Goal: Task Accomplishment & Management: Complete application form

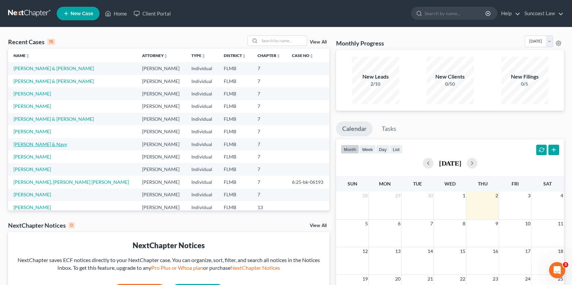
click at [42, 146] on link "[PERSON_NAME] & Navy" at bounding box center [40, 144] width 54 height 6
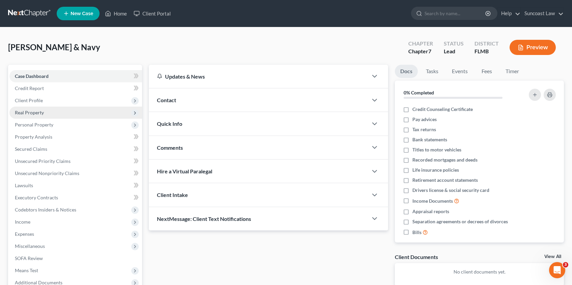
click at [64, 112] on span "Real Property" at bounding box center [75, 113] width 133 height 12
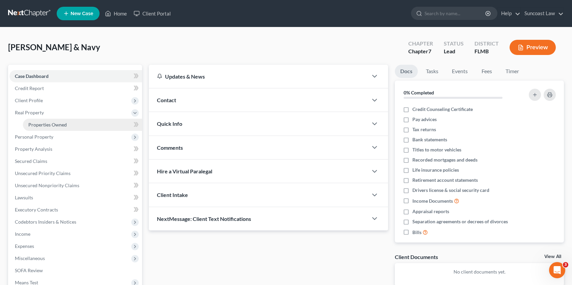
click at [61, 127] on span "Properties Owned" at bounding box center [47, 125] width 38 height 6
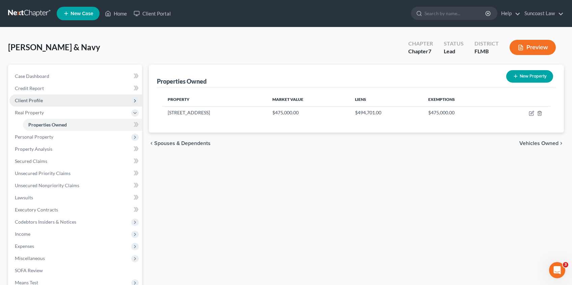
click at [61, 100] on span "Client Profile" at bounding box center [75, 100] width 133 height 12
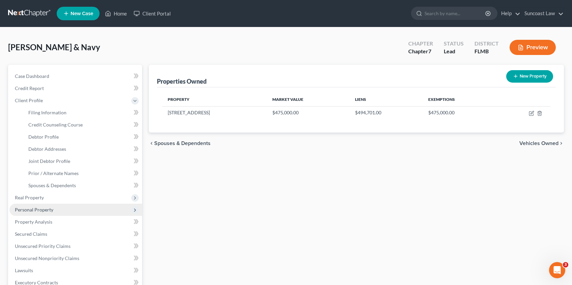
click at [69, 212] on span "Personal Property" at bounding box center [75, 210] width 133 height 12
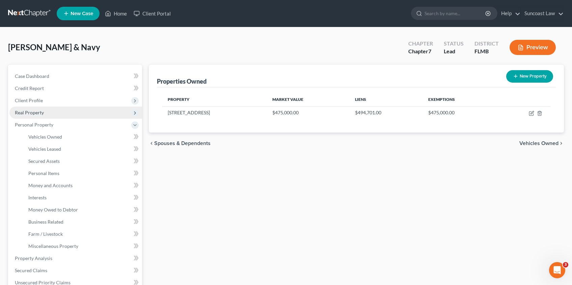
click at [62, 116] on span "Real Property" at bounding box center [75, 113] width 133 height 12
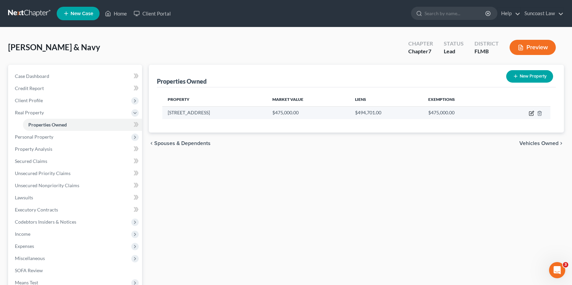
click at [532, 114] on icon "button" at bounding box center [531, 113] width 5 height 5
select select "9"
select select "2"
select select "0"
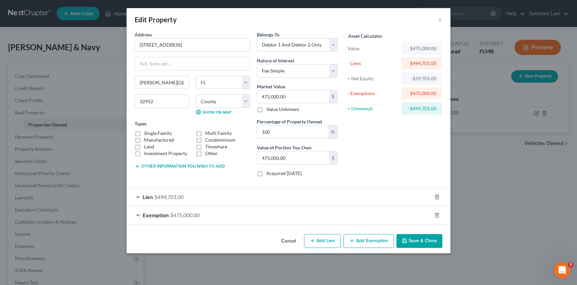
click at [153, 217] on span "Exemption" at bounding box center [156, 215] width 26 height 6
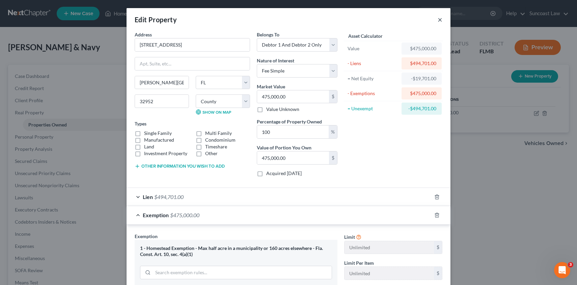
click at [438, 20] on button "×" at bounding box center [440, 20] width 5 height 8
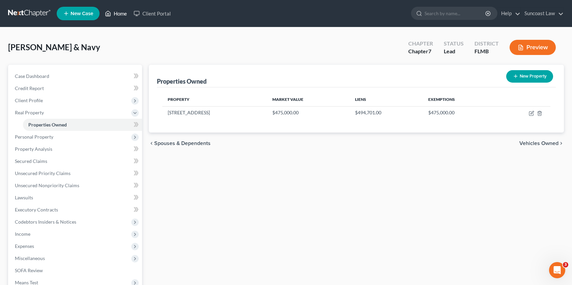
click at [119, 13] on link "Home" at bounding box center [116, 13] width 29 height 12
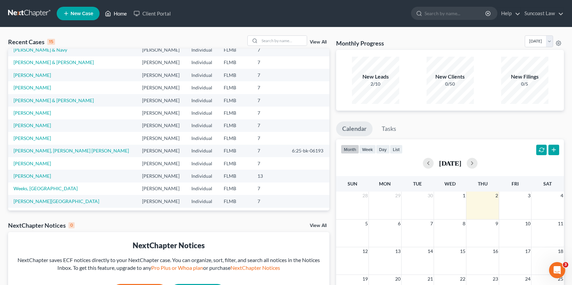
scroll to position [46, 0]
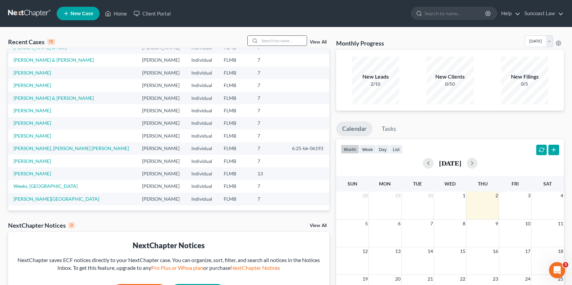
click at [268, 40] on input "search" at bounding box center [282, 41] width 47 height 10
type input "oberlee"
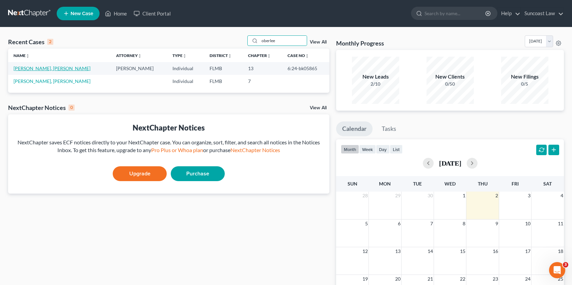
click at [33, 68] on link "[PERSON_NAME], [PERSON_NAME]" at bounding box center [51, 68] width 77 height 6
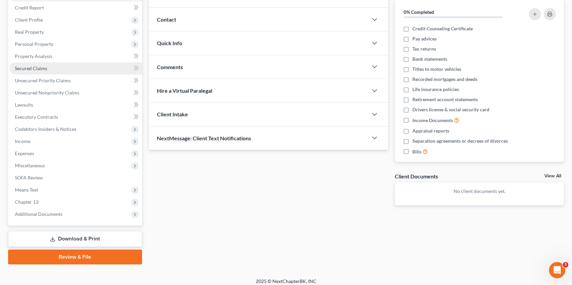
scroll to position [86, 0]
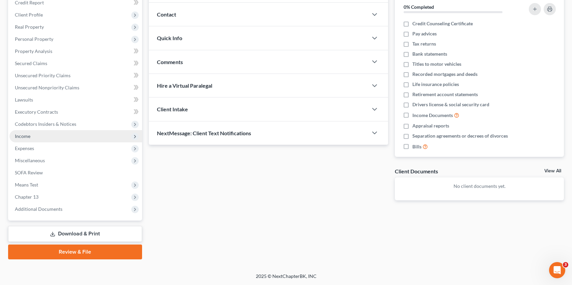
click at [52, 138] on span "Income" at bounding box center [75, 136] width 133 height 12
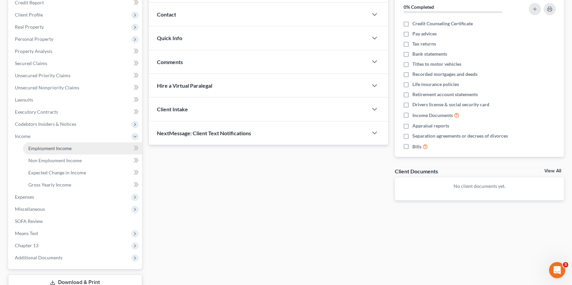
click at [95, 148] on link "Employment Income" at bounding box center [82, 148] width 119 height 12
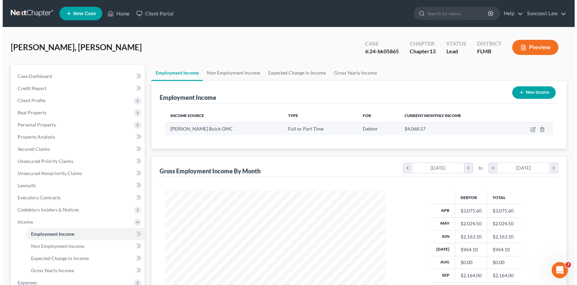
scroll to position [121, 234]
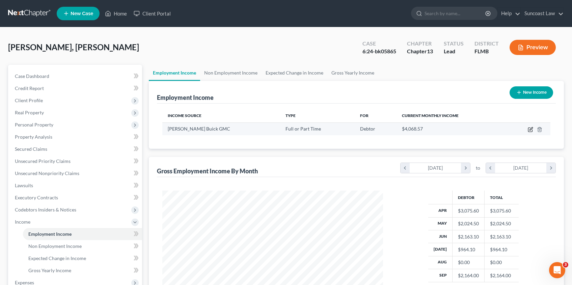
click at [530, 129] on icon "button" at bounding box center [530, 128] width 3 height 3
select select "0"
select select "9"
select select "3"
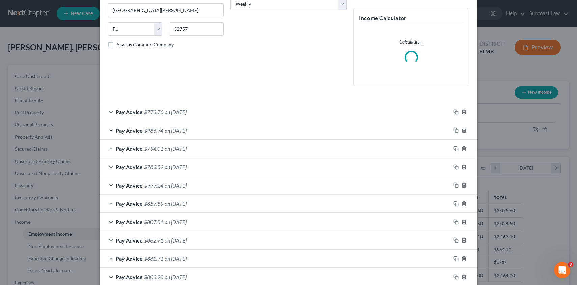
scroll to position [173, 0]
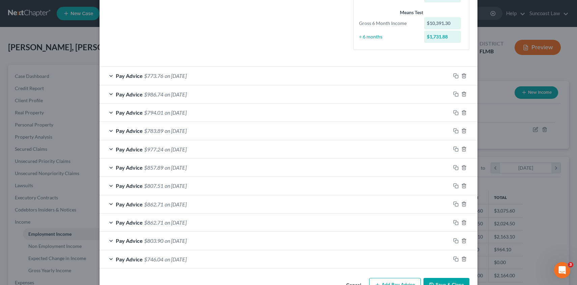
click at [401, 263] on div "Pay Advice $746.04 on [DATE]" at bounding box center [275, 259] width 351 height 18
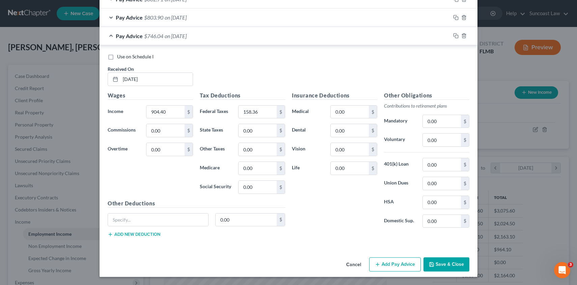
click at [386, 263] on button "Add Pay Advice" at bounding box center [395, 264] width 52 height 14
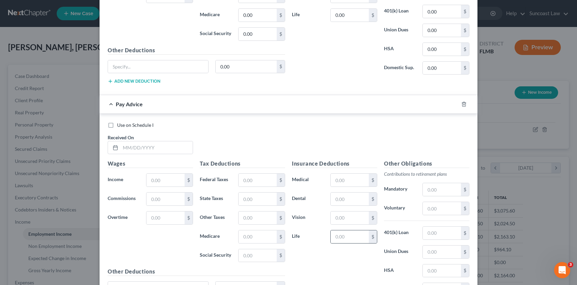
scroll to position [618, 0]
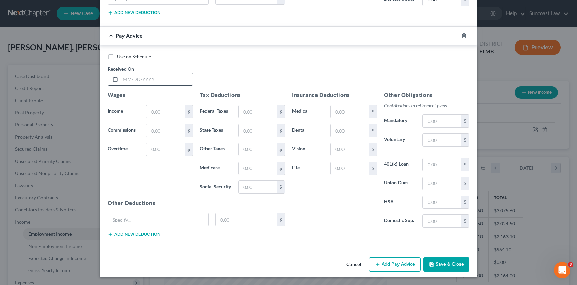
click at [172, 79] on input "text" at bounding box center [156, 79] width 72 height 13
type input "[DATE]"
type input "794.00"
type input "75.92"
type input "11.52"
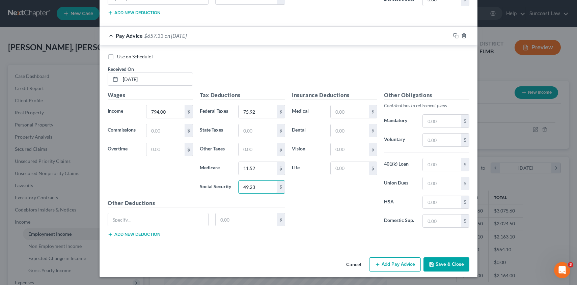
type input "49.23"
click at [404, 265] on button "Add Pay Advice" at bounding box center [395, 264] width 52 height 14
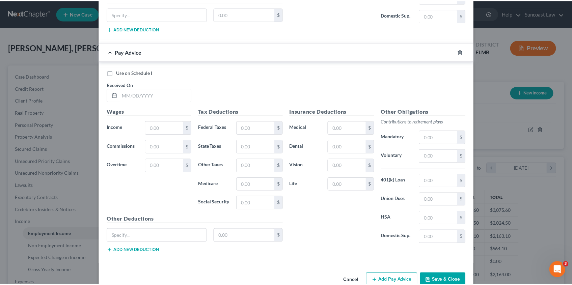
scroll to position [840, 0]
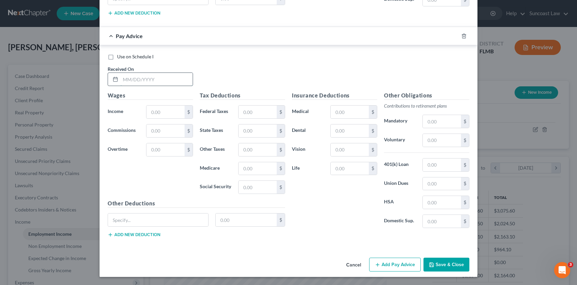
click at [166, 79] on input "text" at bounding box center [156, 79] width 72 height 13
type input "[DATE]"
type input "1,104.50"
type input "118.11"
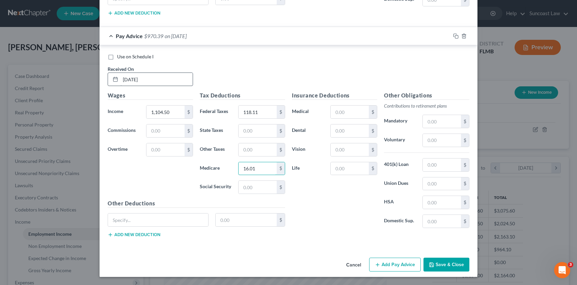
type input "16.01"
type input "68.48"
click at [445, 265] on button "Save & Close" at bounding box center [446, 265] width 46 height 14
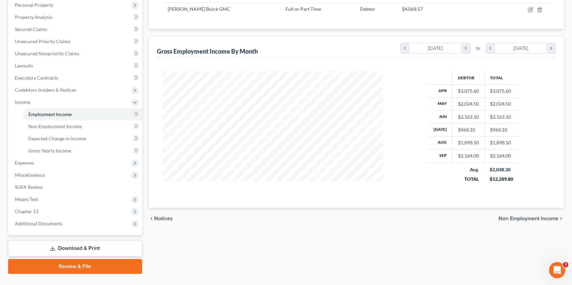
scroll to position [134, 0]
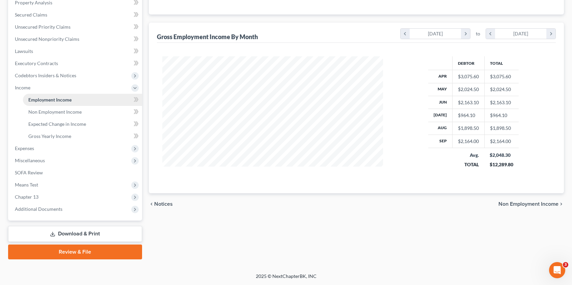
click at [98, 101] on link "Employment Income" at bounding box center [82, 100] width 119 height 12
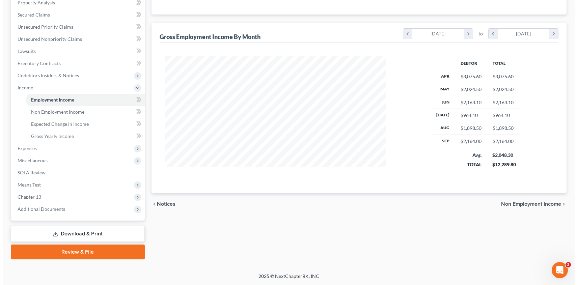
scroll to position [0, 0]
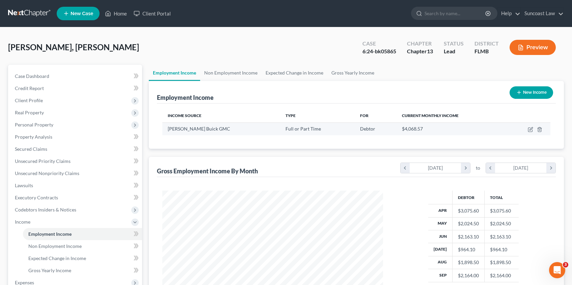
click at [533, 130] on td at bounding box center [527, 128] width 45 height 13
click at [532, 130] on icon "button" at bounding box center [530, 129] width 5 height 5
select select "0"
select select "9"
select select "3"
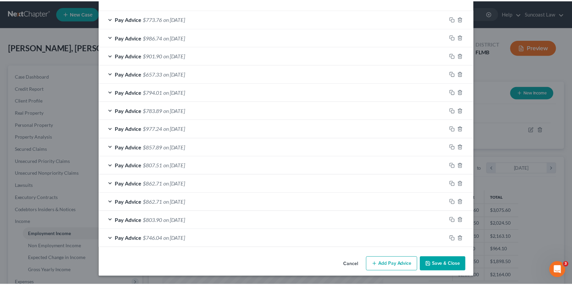
scroll to position [230, 0]
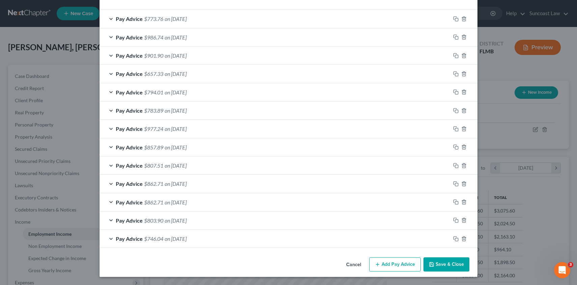
click at [436, 266] on button "Save & Close" at bounding box center [446, 264] width 46 height 14
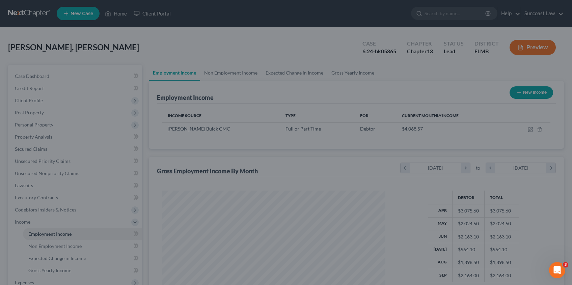
scroll to position [337231, 337117]
